Goal: Transaction & Acquisition: Purchase product/service

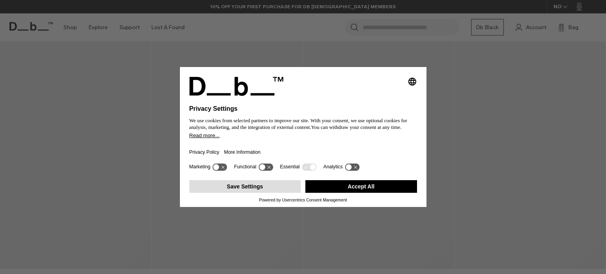
click at [255, 188] on button "Save Settings" at bounding box center [246, 186] width 112 height 13
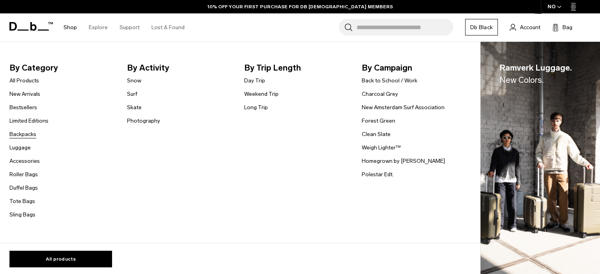
click at [30, 135] on link "Backpacks" at bounding box center [22, 134] width 27 height 8
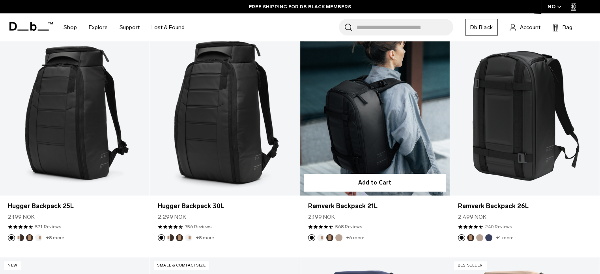
scroll to position [167, 0]
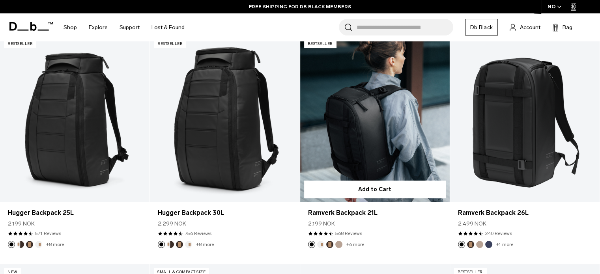
click at [388, 123] on link "Ramverk Backpack 21L" at bounding box center [375, 119] width 150 height 166
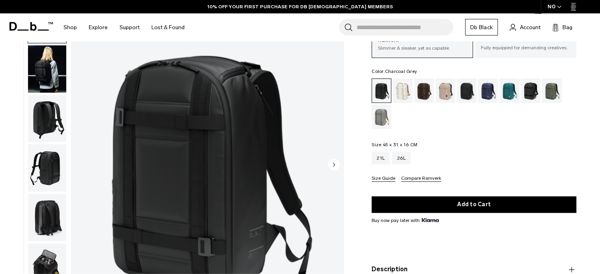
scroll to position [2, 0]
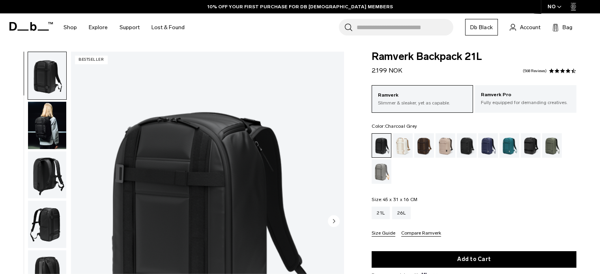
click at [464, 145] on div "Charcoal Grey" at bounding box center [467, 145] width 20 height 24
